Goal: Complete application form: Complete application form

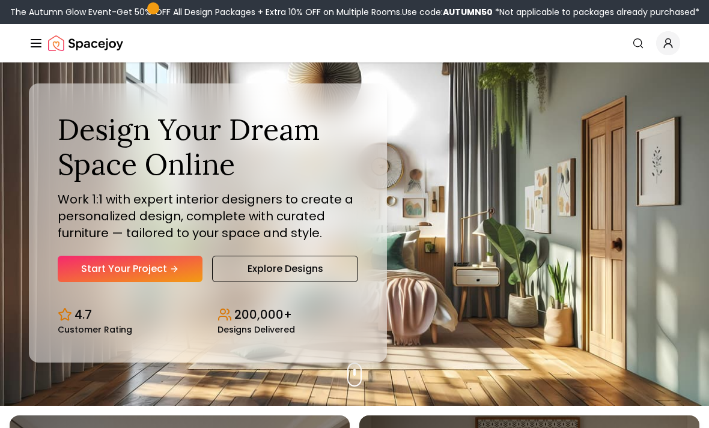
scroll to position [24, 0]
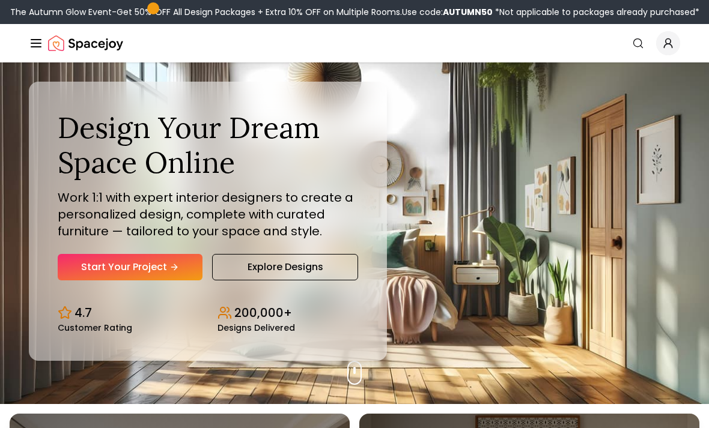
click at [200, 280] on link "Start Your Project" at bounding box center [130, 267] width 145 height 26
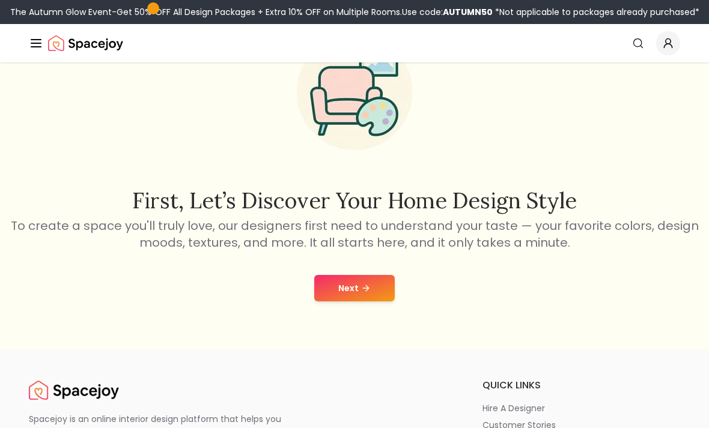
scroll to position [85, 0]
click at [368, 291] on icon at bounding box center [366, 288] width 10 height 10
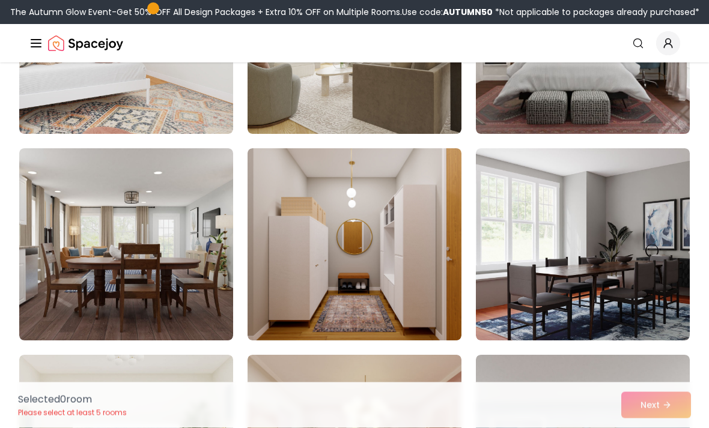
scroll to position [1048, 0]
click at [437, 242] on img at bounding box center [354, 244] width 214 height 192
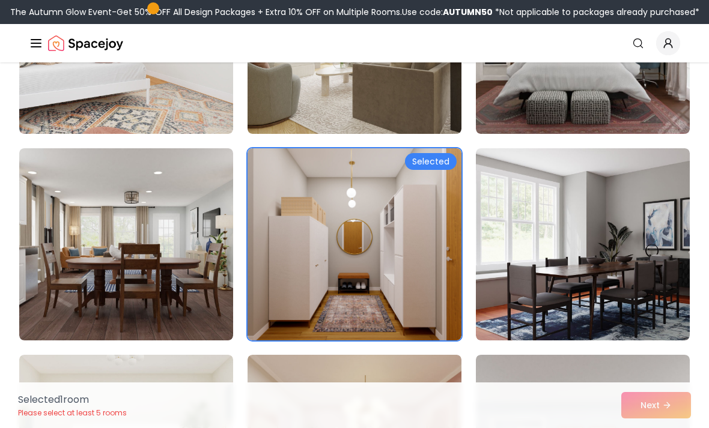
click at [438, 163] on div "Selected" at bounding box center [431, 161] width 52 height 17
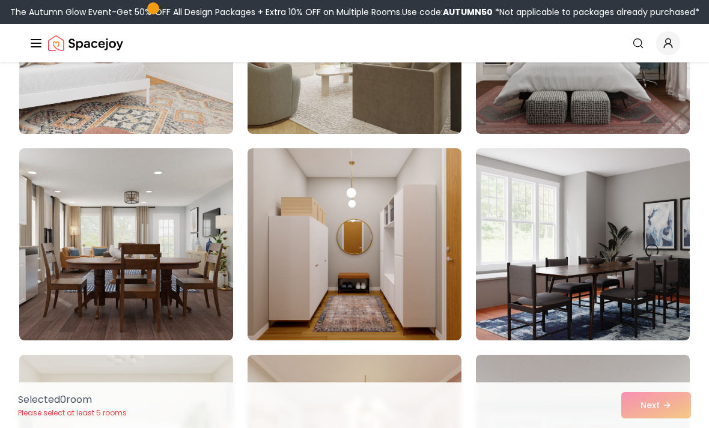
click at [662, 428] on div "Selected 0 room Please select at least 5 rooms Next" at bounding box center [354, 406] width 692 height 46
click at [406, 223] on img at bounding box center [354, 244] width 214 height 192
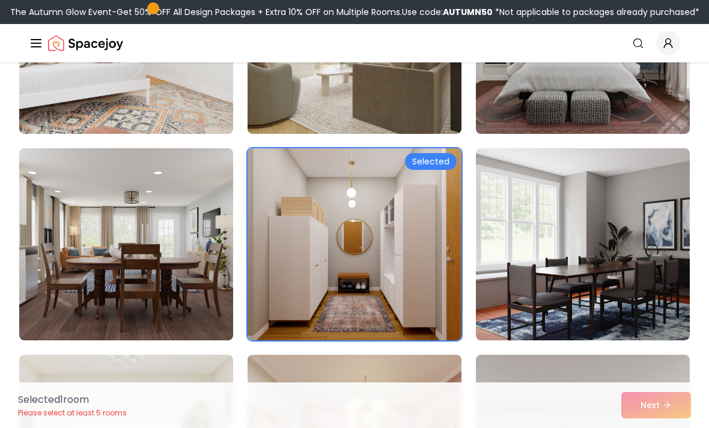
click at [405, 223] on img at bounding box center [354, 244] width 214 height 192
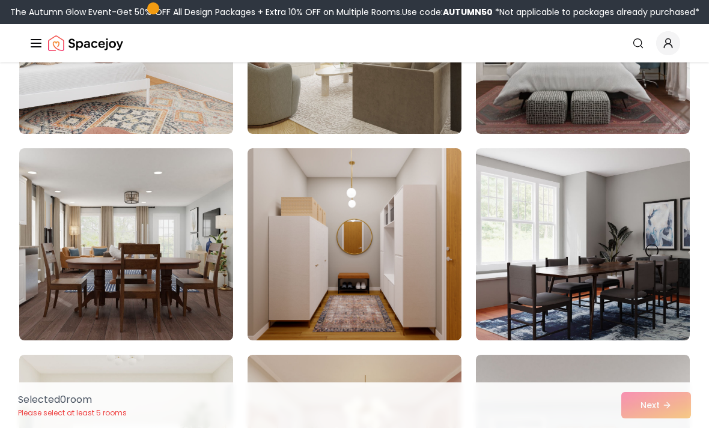
click at [396, 277] on img at bounding box center [354, 244] width 214 height 192
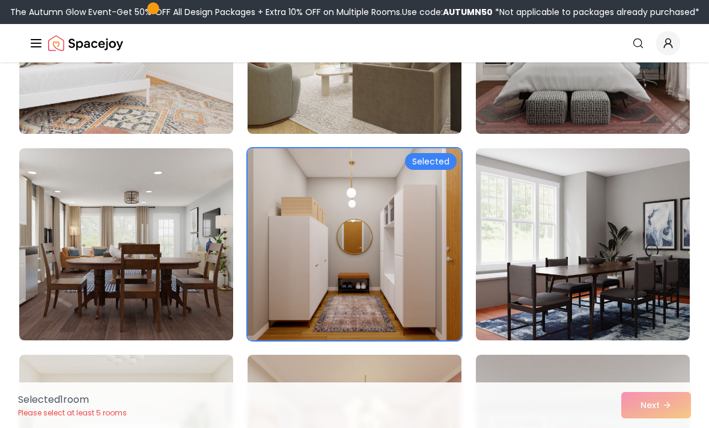
click at [665, 428] on div "Selected 1 room Please select at least 5 rooms Next" at bounding box center [354, 406] width 692 height 46
click at [664, 428] on div "Selected 1 room Please select at least 5 rooms Next" at bounding box center [354, 406] width 692 height 46
click at [653, 428] on div "Selected 1 room Please select at least 5 rooms Next" at bounding box center [354, 406] width 692 height 46
click at [677, 428] on div "Selected 1 room Please select at least 5 rooms Next" at bounding box center [354, 406] width 692 height 46
click at [678, 428] on div "Selected 1 room Please select at least 5 rooms Next" at bounding box center [354, 406] width 692 height 46
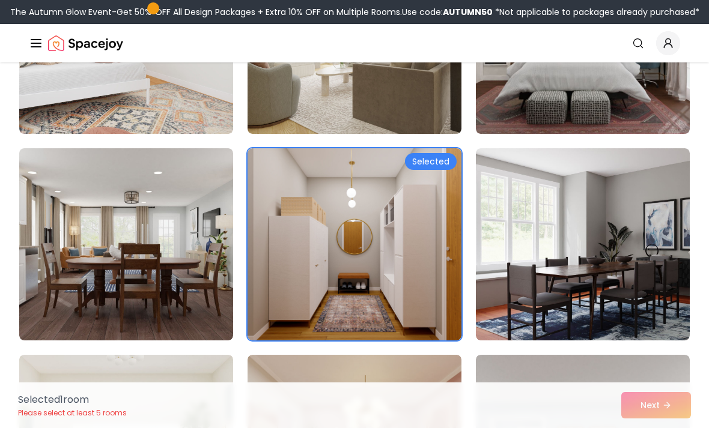
click at [655, 428] on div "Selected 1 room Please select at least 5 rooms Next" at bounding box center [354, 406] width 692 height 46
click at [654, 428] on div "Selected 1 room Please select at least 5 rooms Next" at bounding box center [354, 406] width 692 height 46
click at [650, 428] on div "Selected 1 room Please select at least 5 rooms Next" at bounding box center [354, 406] width 692 height 46
click at [664, 428] on div "Selected 1 room Please select at least 5 rooms Next" at bounding box center [354, 406] width 692 height 46
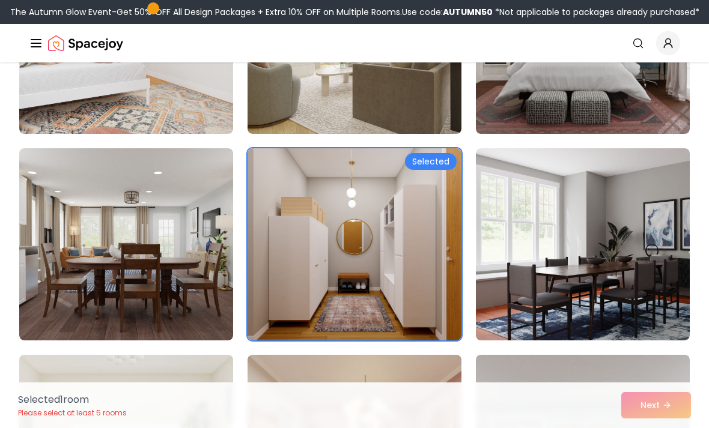
click at [664, 428] on div "Selected 1 room Please select at least 5 rooms Next" at bounding box center [354, 406] width 692 height 46
click at [668, 428] on div "Selected 1 room Please select at least 5 rooms Next" at bounding box center [354, 406] width 692 height 46
click at [656, 428] on div "Selected 1 room Please select at least 5 rooms Next" at bounding box center [354, 406] width 692 height 46
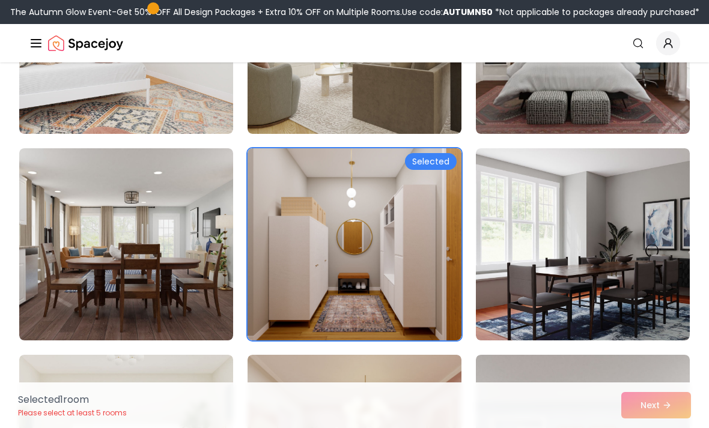
click at [655, 428] on div "Selected 1 room Please select at least 5 rooms Next" at bounding box center [354, 406] width 692 height 46
click at [654, 428] on div "Selected 1 room Please select at least 5 rooms Next" at bounding box center [354, 406] width 692 height 46
click at [653, 428] on div "Selected 1 room Please select at least 5 rooms Next" at bounding box center [354, 406] width 692 height 46
click at [662, 428] on div "Selected 1 room Please select at least 5 rooms Next" at bounding box center [354, 406] width 692 height 46
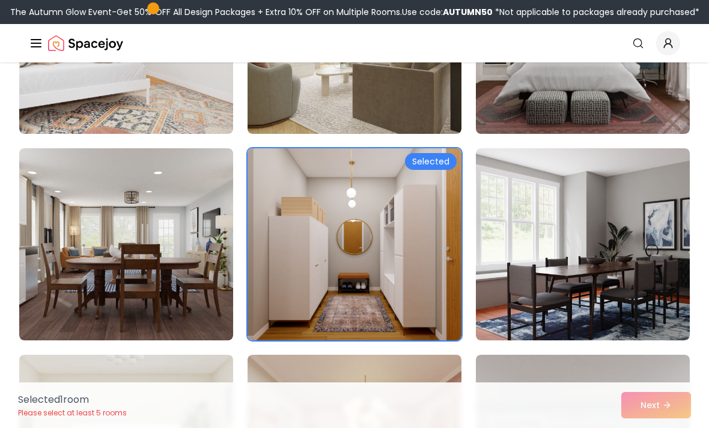
click at [651, 428] on div "Selected 1 room Please select at least 5 rooms Next" at bounding box center [354, 406] width 692 height 46
click at [650, 428] on div "Selected 1 room Please select at least 5 rooms Next" at bounding box center [354, 406] width 692 height 46
click at [653, 428] on div "Selected 1 room Please select at least 5 rooms Next" at bounding box center [354, 406] width 692 height 46
click at [652, 428] on div "Selected 1 room Please select at least 5 rooms Next" at bounding box center [354, 406] width 692 height 46
click at [644, 428] on div "Selected 1 room Please select at least 5 rooms Next" at bounding box center [354, 406] width 692 height 46
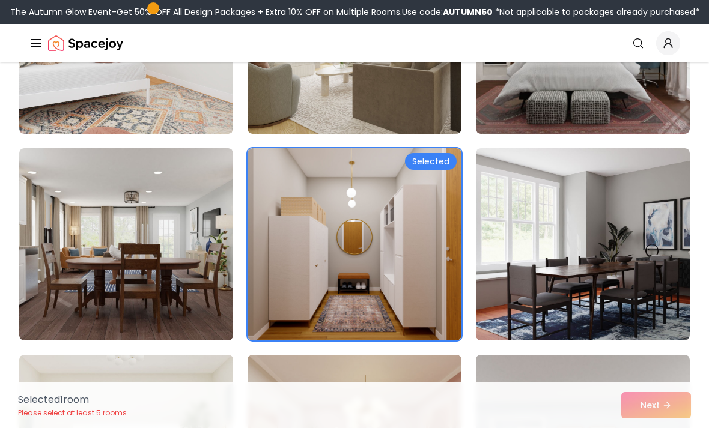
click at [643, 428] on div "Selected 1 room Please select at least 5 rooms Next" at bounding box center [354, 406] width 692 height 46
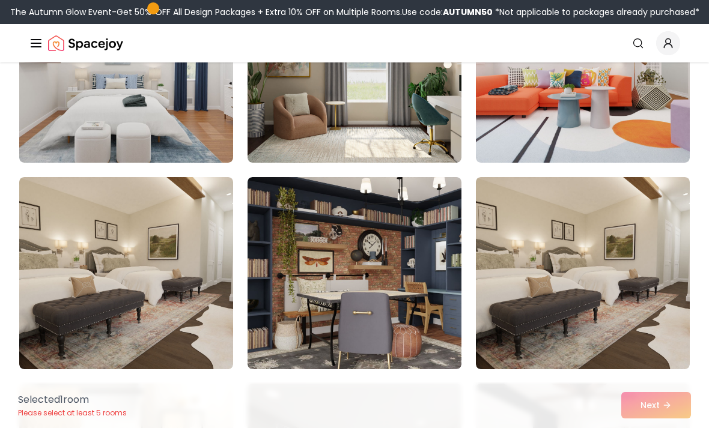
scroll to position [227, 0]
